Goal: Task Accomplishment & Management: Manage account settings

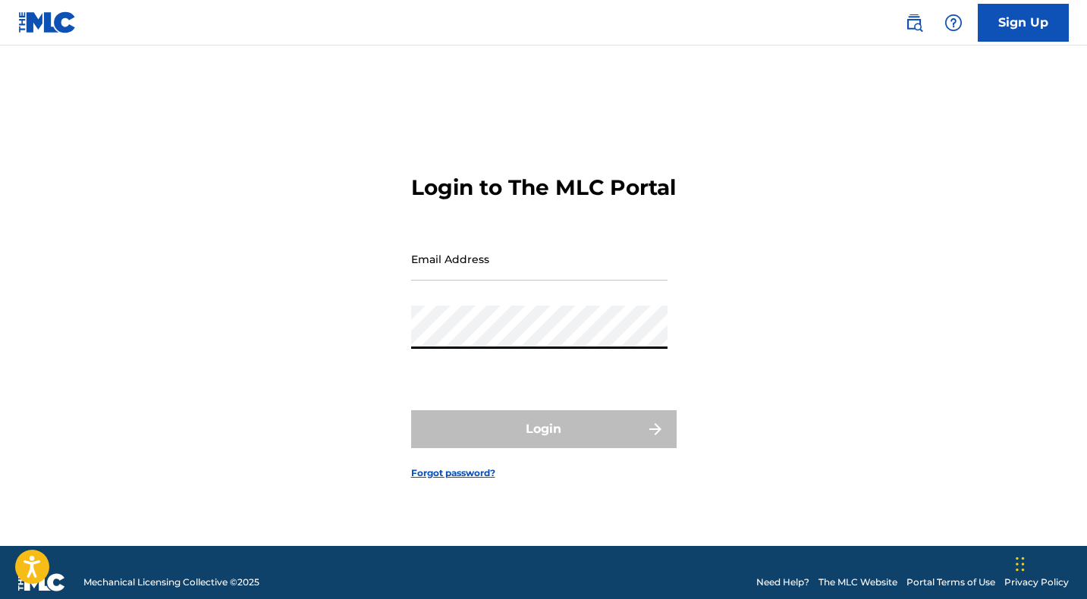
type input "[EMAIL_ADDRESS][DOMAIN_NAME]"
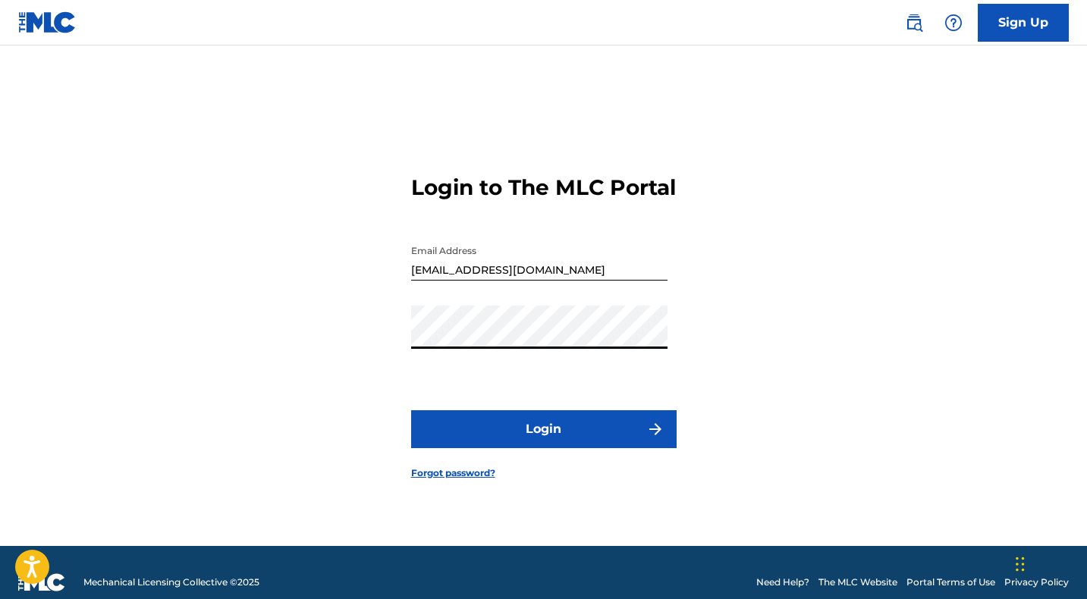
click at [526, 448] on button "Login" at bounding box center [543, 429] width 265 height 38
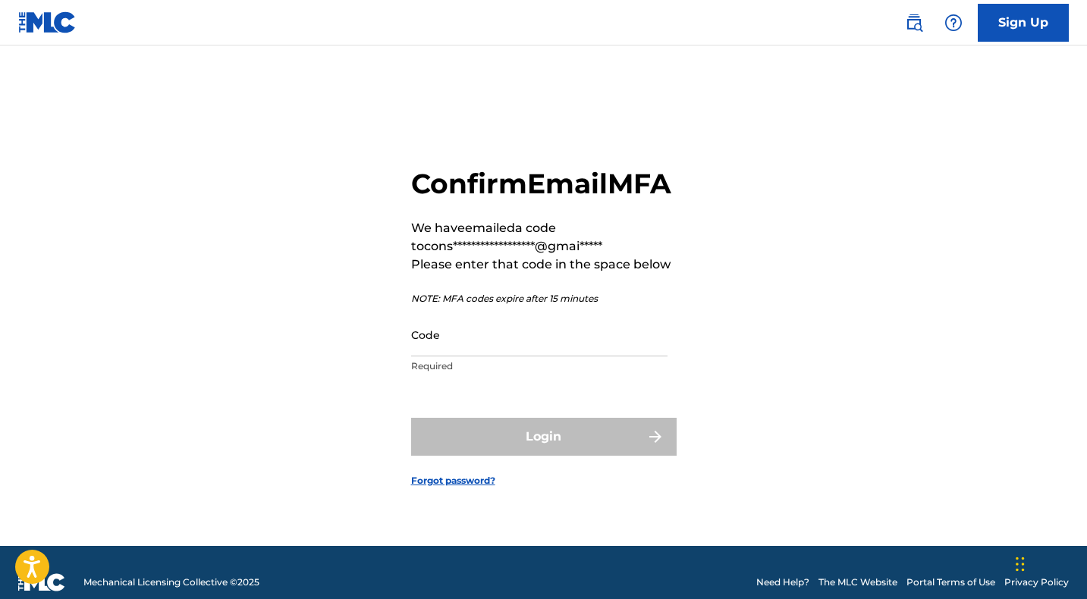
click at [473, 338] on input "Code" at bounding box center [539, 334] width 256 height 43
paste input "281810"
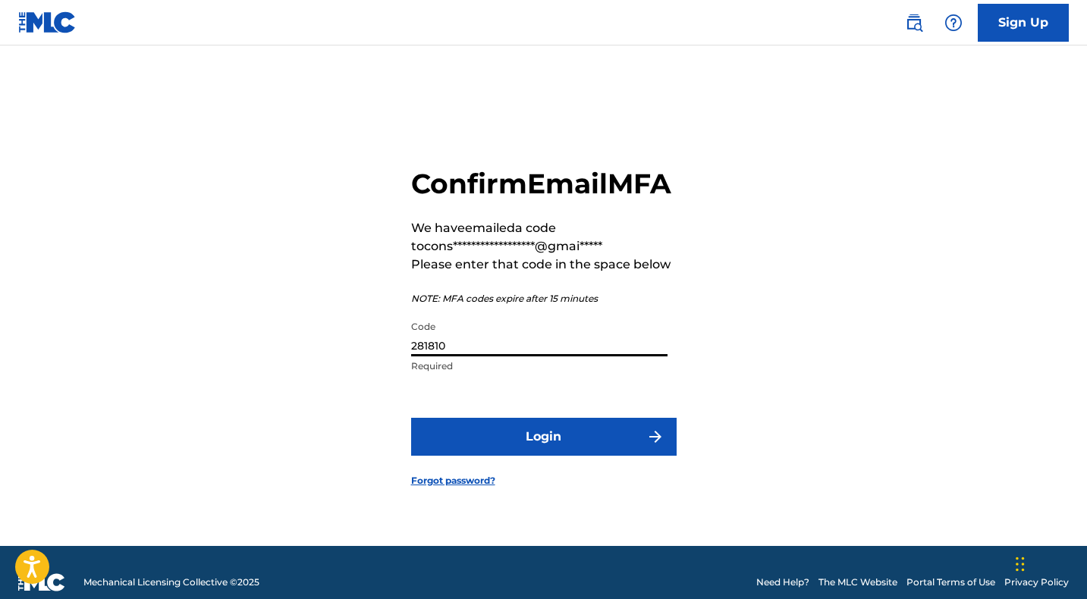
type input "281810"
click at [513, 445] on button "Login" at bounding box center [543, 437] width 265 height 38
